Goal: Task Accomplishment & Management: Manage account settings

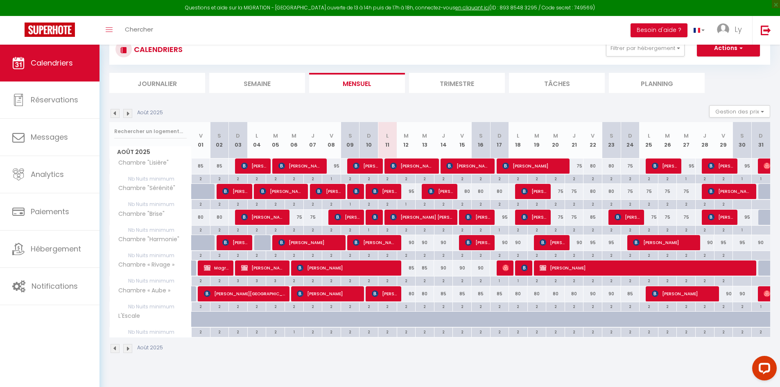
scroll to position [41, 0]
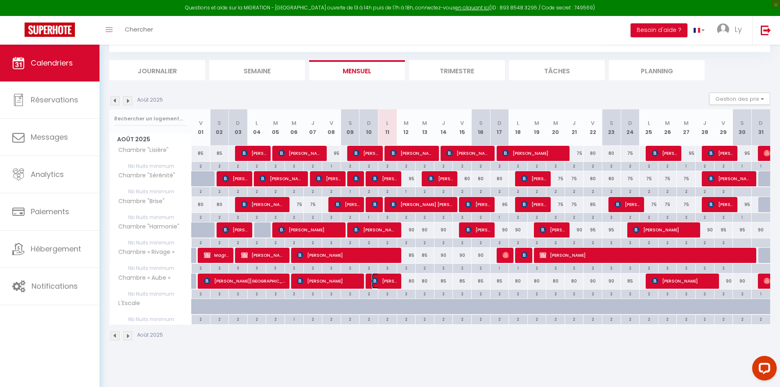
click at [389, 284] on span "[PERSON_NAME]" at bounding box center [384, 281] width 25 height 16
select select "OK"
select select "KO"
select select "0"
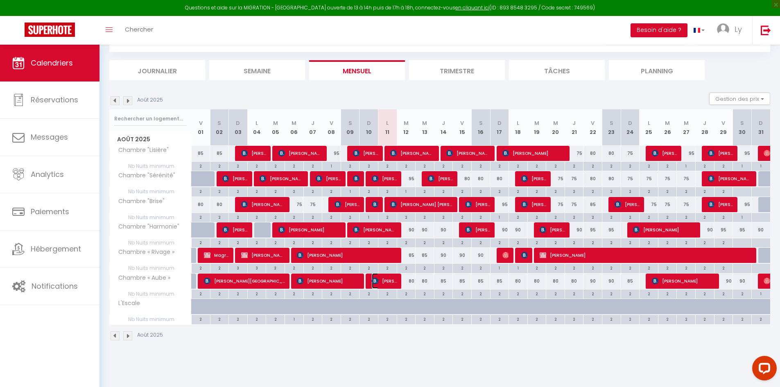
select select "1"
select select
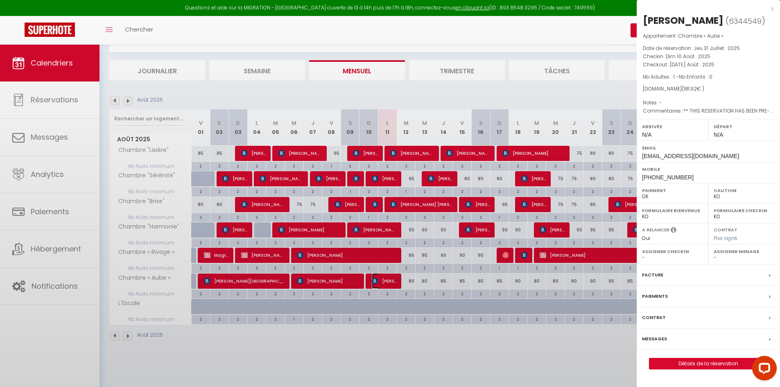
select select "22619"
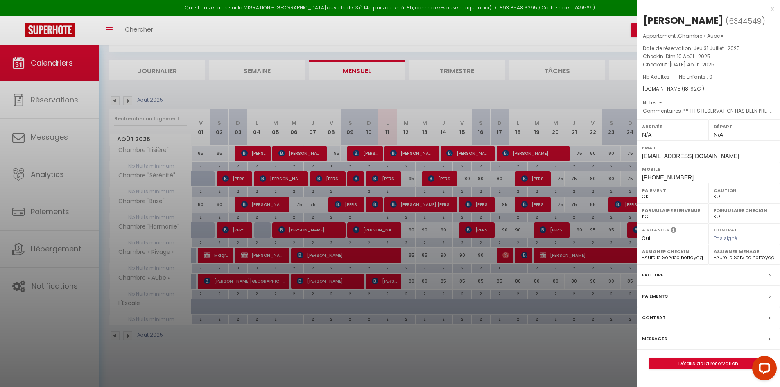
click at [771, 8] on div "x" at bounding box center [705, 9] width 137 height 10
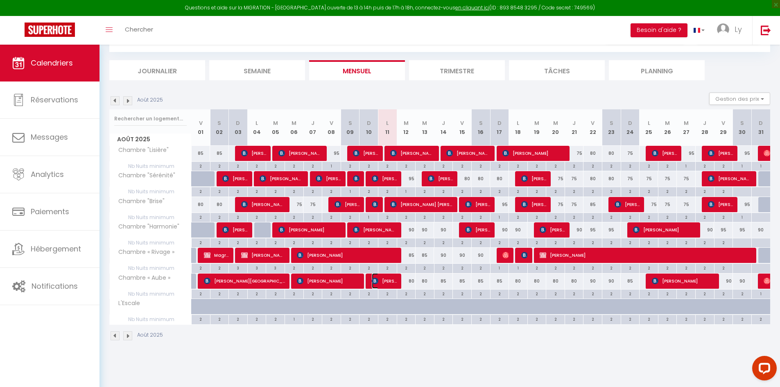
click at [380, 282] on span "[PERSON_NAME]" at bounding box center [384, 281] width 25 height 16
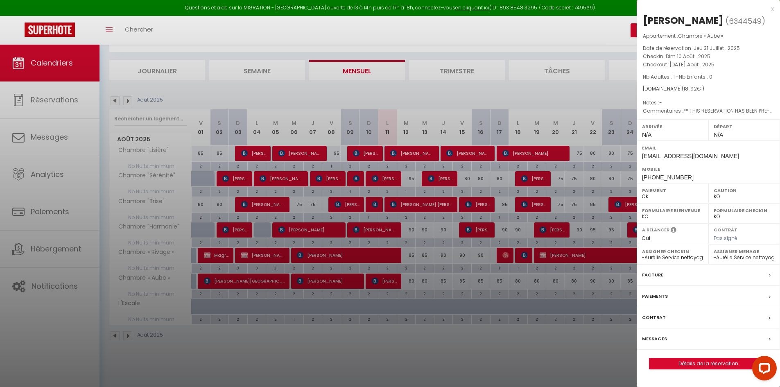
click at [384, 341] on div at bounding box center [390, 193] width 780 height 387
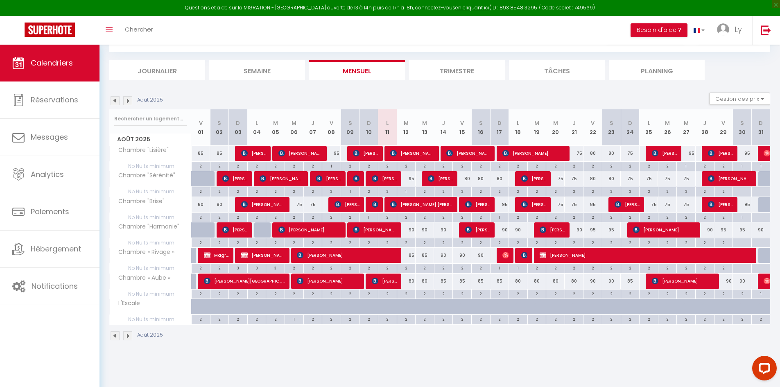
click at [412, 283] on div "80" at bounding box center [406, 281] width 19 height 15
type input "80"
type input "[DATE] Août 2025"
type input "Mer 13 Août 2025"
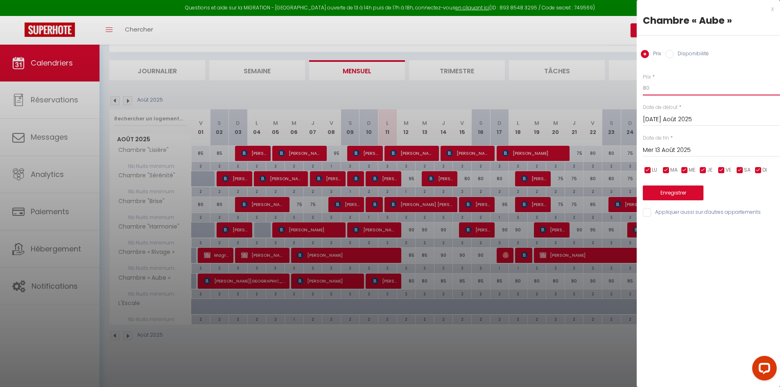
click at [647, 90] on input "80" at bounding box center [711, 88] width 137 height 15
type input "75"
click at [656, 150] on input "Mer 13 Août 2025" at bounding box center [711, 150] width 137 height 11
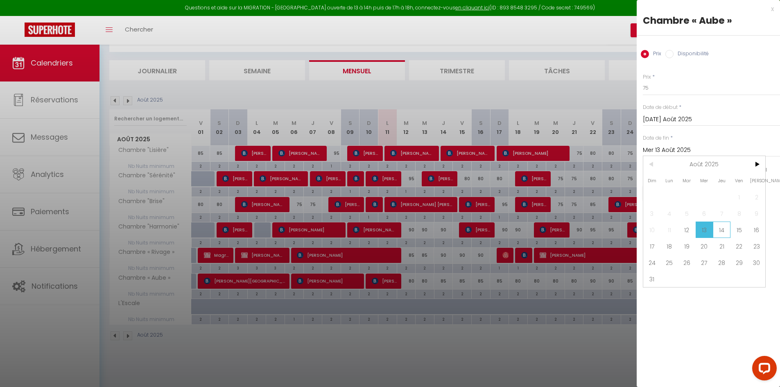
click at [723, 233] on span "14" at bounding box center [722, 230] width 18 height 16
type input "[DEMOGRAPHIC_DATA] 14 Août 2025"
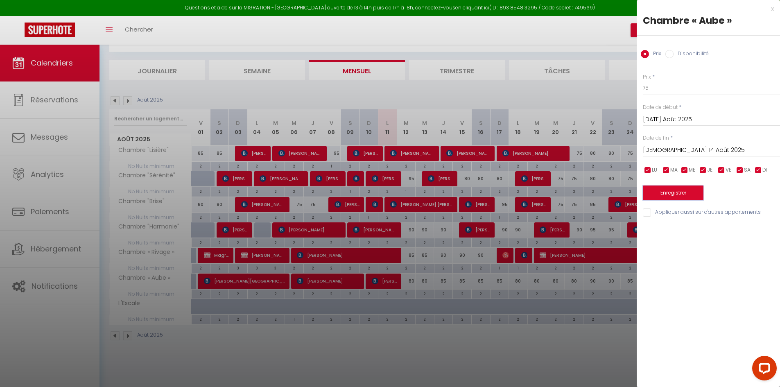
click at [686, 191] on button "Enregistrer" at bounding box center [673, 192] width 61 height 15
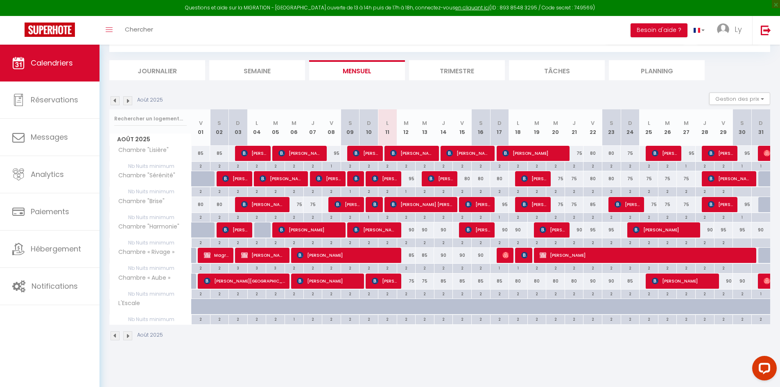
click at [410, 258] on div "85" at bounding box center [406, 255] width 19 height 15
type input "85"
type input "[DATE] Août 2025"
type input "Mer 13 Août 2025"
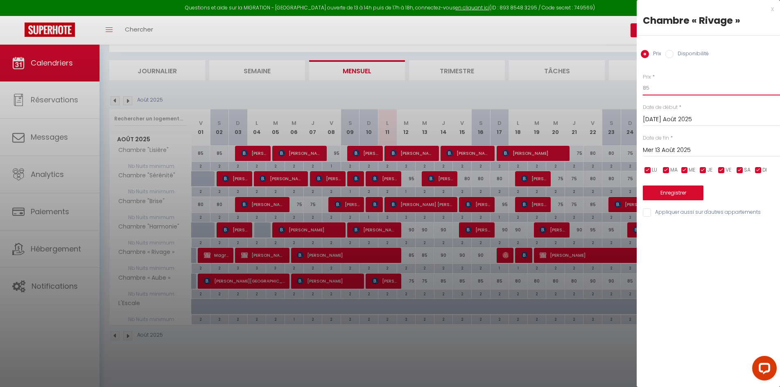
click at [658, 88] on input "85" at bounding box center [711, 88] width 137 height 15
type input "80"
click at [656, 149] on input "Mer 13 Août 2025" at bounding box center [711, 150] width 137 height 11
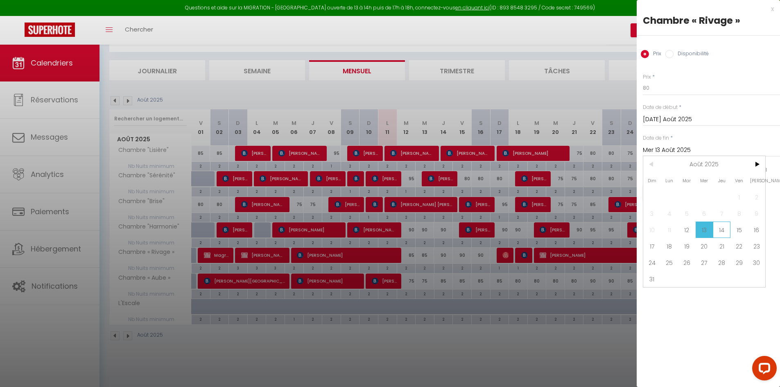
click at [720, 232] on span "14" at bounding box center [722, 230] width 18 height 16
type input "[DEMOGRAPHIC_DATA] 14 Août 2025"
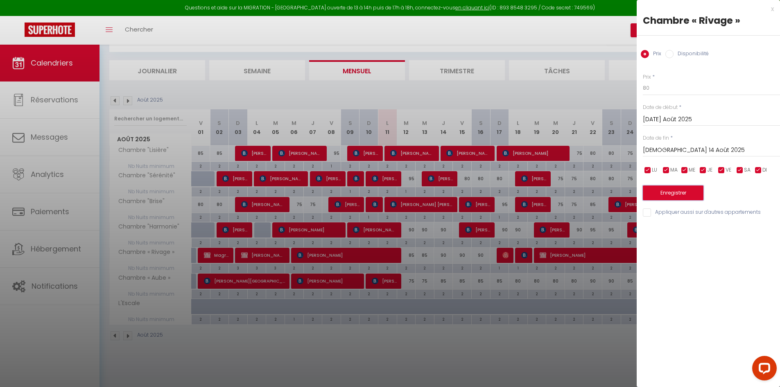
click at [690, 189] on button "Enregistrer" at bounding box center [673, 192] width 61 height 15
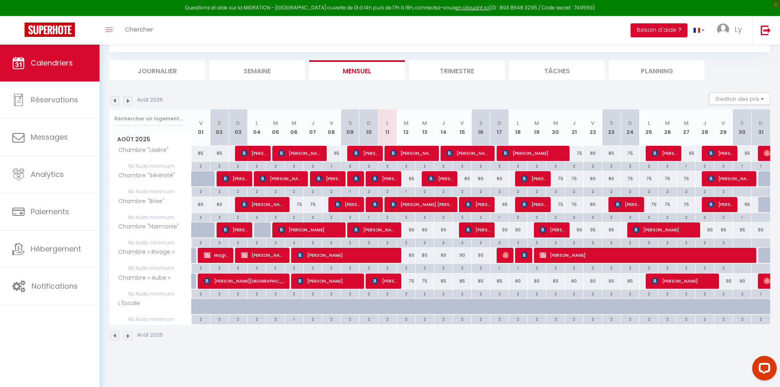
click at [498, 283] on div "85" at bounding box center [499, 281] width 19 height 15
type input "85"
type input "Dim 17 Août 2025"
type input "Lun 18 Août 2025"
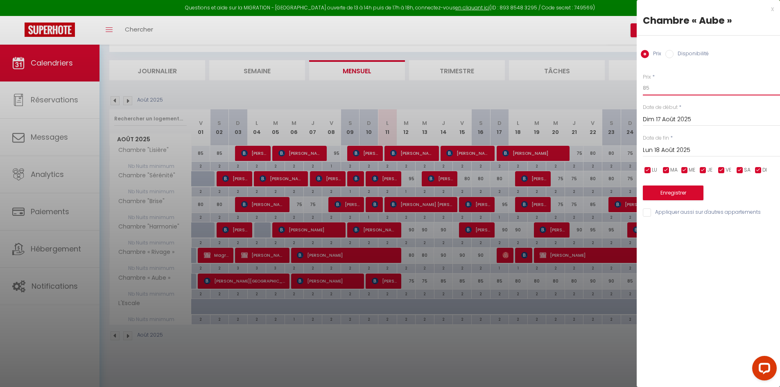
click at [647, 89] on input "85" at bounding box center [711, 88] width 137 height 15
type input "80"
click at [663, 190] on button "Enregistrer" at bounding box center [673, 192] width 61 height 15
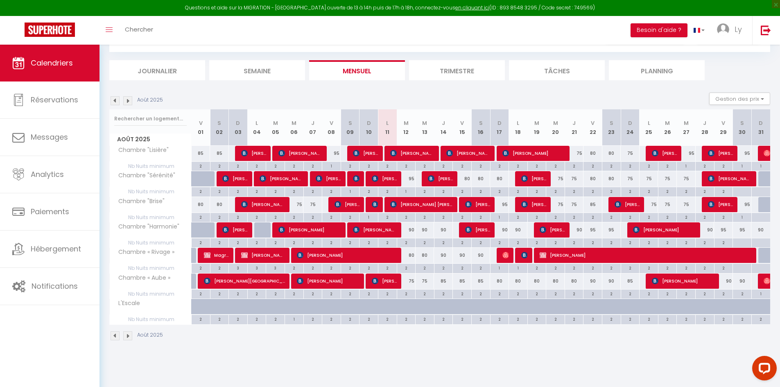
click at [629, 283] on div "85" at bounding box center [630, 281] width 19 height 15
type input "85"
type input "Dim 24 Août 2025"
type input "Lun 25 Août 2025"
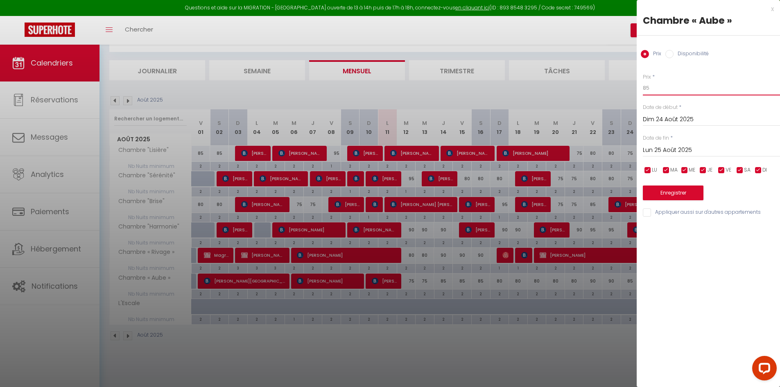
click at [658, 88] on input "85" at bounding box center [711, 88] width 137 height 15
type input "80"
click at [678, 193] on button "Enregistrer" at bounding box center [673, 192] width 61 height 15
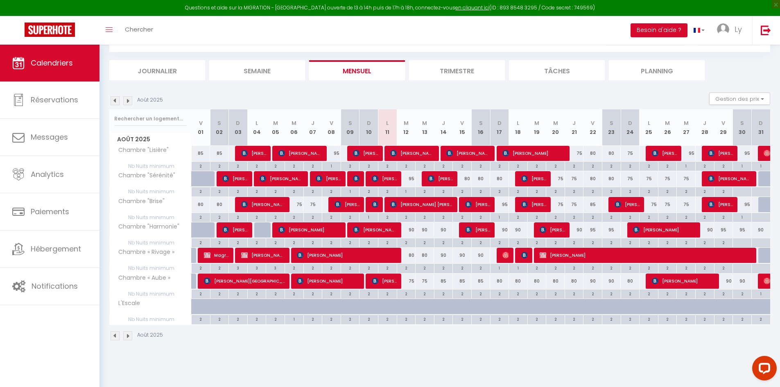
click at [501, 284] on div "80" at bounding box center [499, 281] width 19 height 15
type input "80"
type input "Dim 17 Août 2025"
type input "Lun 18 Août 2025"
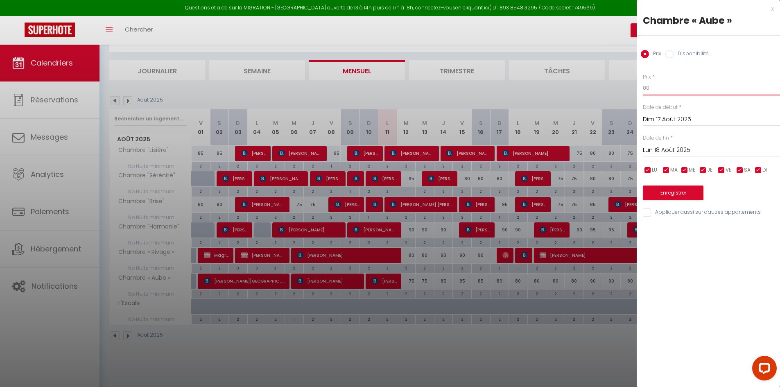
drag, startPoint x: 665, startPoint y: 85, endPoint x: 640, endPoint y: 91, distance: 26.0
click at [640, 91] on div "Prix * 80 Statut * Disponible Indisponible Date de début * Dim 17 Août 2025 < A…" at bounding box center [708, 140] width 143 height 155
type input "75"
click at [658, 151] on input "Lun 18 Août 2025" at bounding box center [711, 150] width 137 height 11
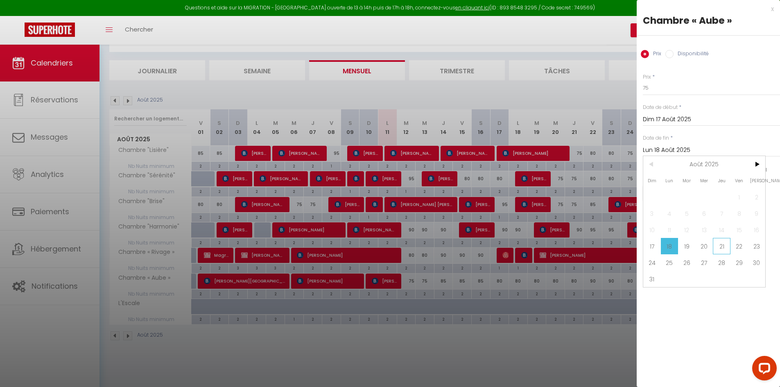
click at [721, 246] on span "21" at bounding box center [722, 246] width 18 height 16
type input "[DEMOGRAPHIC_DATA] 21 Août 2025"
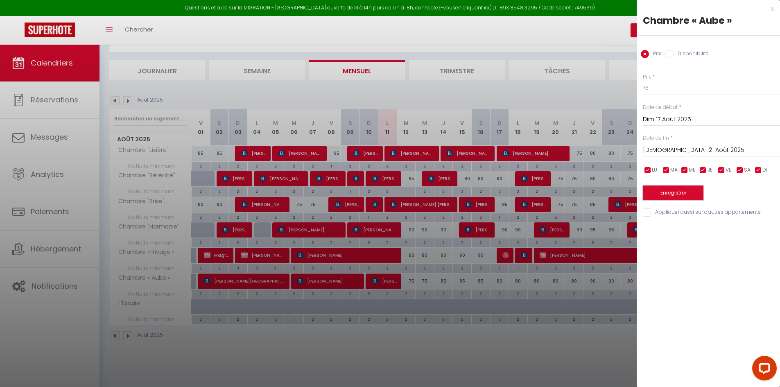
click at [679, 192] on button "Enregistrer" at bounding box center [673, 192] width 61 height 15
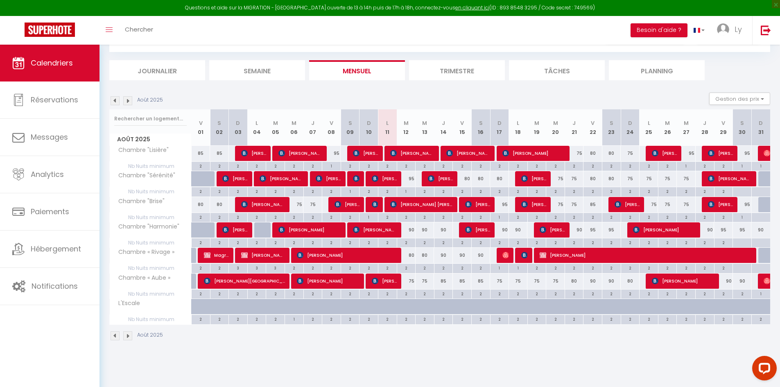
click at [574, 282] on div "80" at bounding box center [574, 281] width 19 height 15
type input "80"
type input "[DEMOGRAPHIC_DATA] 21 Août 2025"
type input "Ven 22 Août 2025"
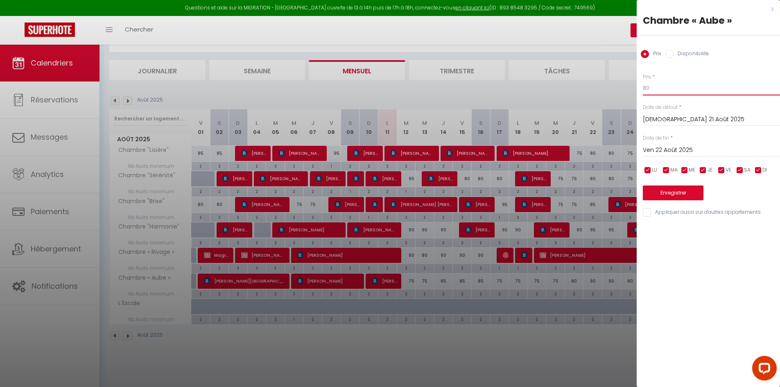
click at [655, 84] on input "80" at bounding box center [711, 88] width 137 height 15
type input "8"
type input "75"
click at [669, 191] on button "Enregistrer" at bounding box center [673, 192] width 61 height 15
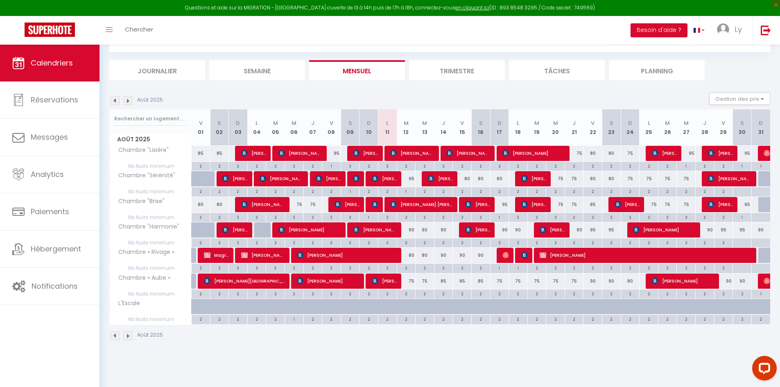
click at [595, 281] on div "90" at bounding box center [592, 281] width 19 height 15
type input "90"
type input "Ven 22 Août 2025"
type input "Sam 23 Août 2025"
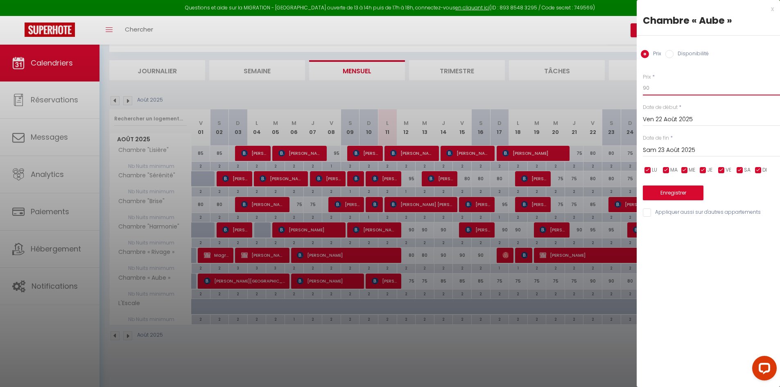
drag, startPoint x: 651, startPoint y: 86, endPoint x: 642, endPoint y: 87, distance: 8.6
click at [642, 87] on div "Prix * 90 Statut * Disponible Indisponible Date de début * Ven 22 Août 2025 < A…" at bounding box center [708, 140] width 143 height 155
type input "85"
click at [668, 147] on input "Sam 23 Août 2025" at bounding box center [711, 150] width 137 height 11
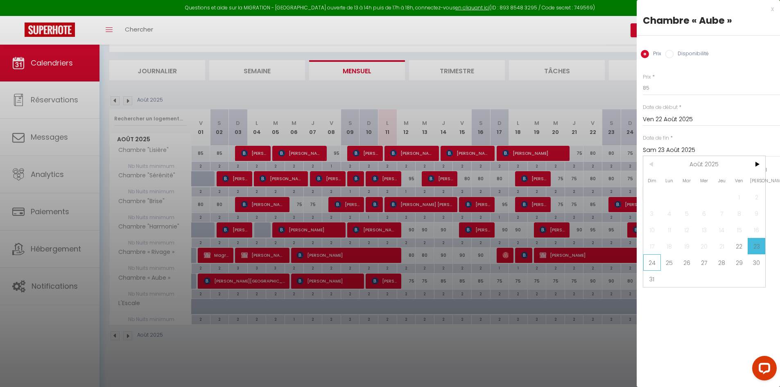
click at [654, 262] on span "24" at bounding box center [652, 262] width 18 height 16
type input "Dim 24 Août 2025"
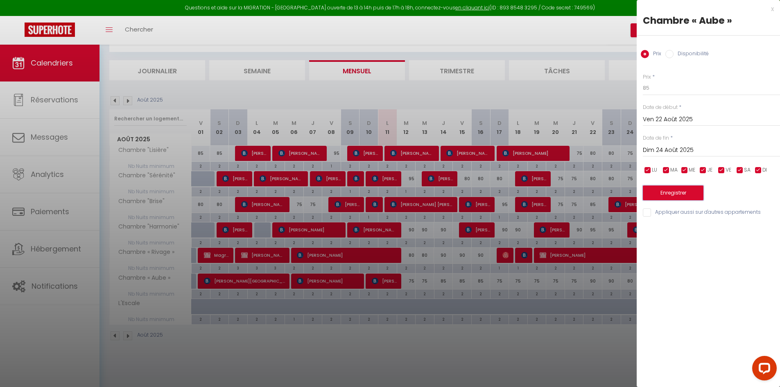
click at [685, 190] on button "Enregistrer" at bounding box center [673, 192] width 61 height 15
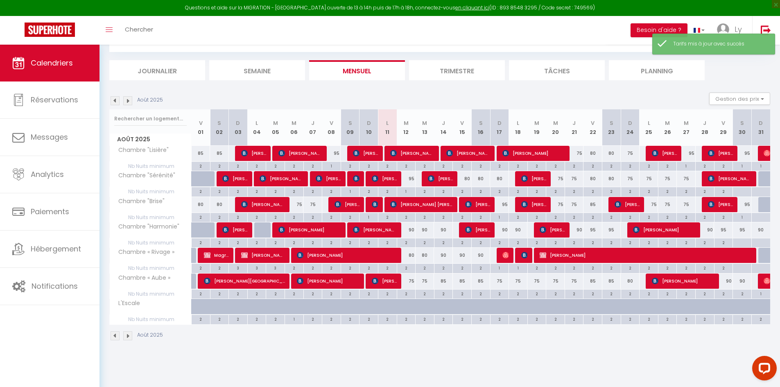
click at [633, 284] on div "80" at bounding box center [630, 281] width 19 height 15
type input "80"
type input "Dim 24 Août 2025"
type input "Lun 25 Août 2025"
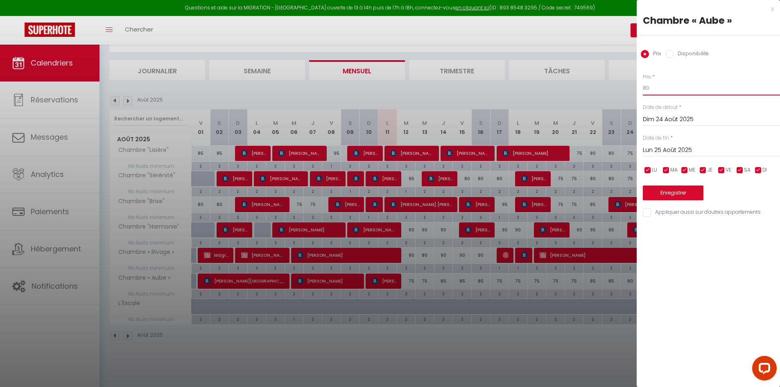
drag, startPoint x: 660, startPoint y: 83, endPoint x: 622, endPoint y: 82, distance: 38.5
click at [618, 84] on body "Questions et aide sur la MIGRATION - [GEOGRAPHIC_DATA] ouverte de 13 à 14h puis…" at bounding box center [390, 197] width 780 height 387
type input "75"
click at [658, 193] on button "Enregistrer" at bounding box center [673, 192] width 61 height 15
